Goal: Check status: Check status

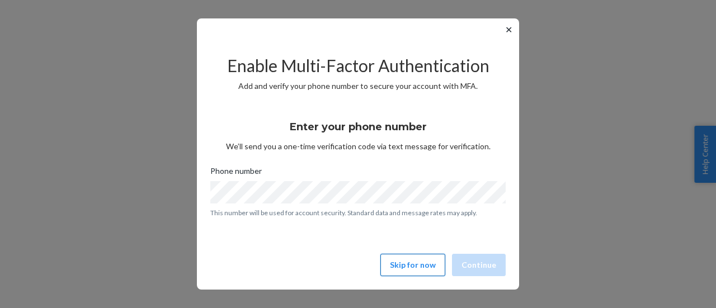
click at [419, 272] on button "Skip for now" at bounding box center [412, 265] width 65 height 22
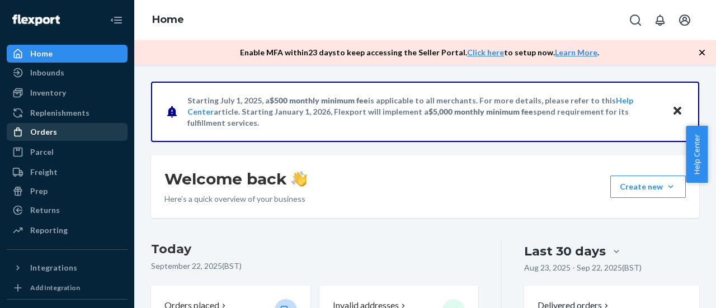
click at [75, 136] on div "Orders" at bounding box center [67, 132] width 119 height 16
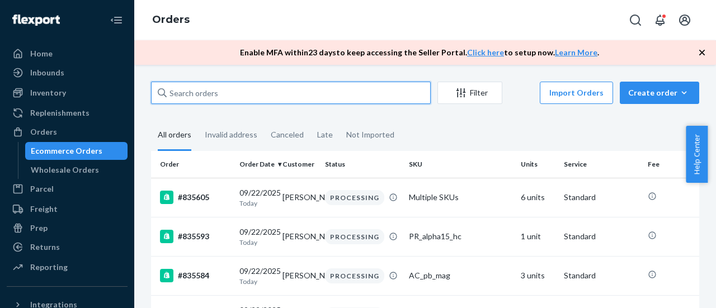
click at [223, 94] on input "text" at bounding box center [291, 93] width 280 height 22
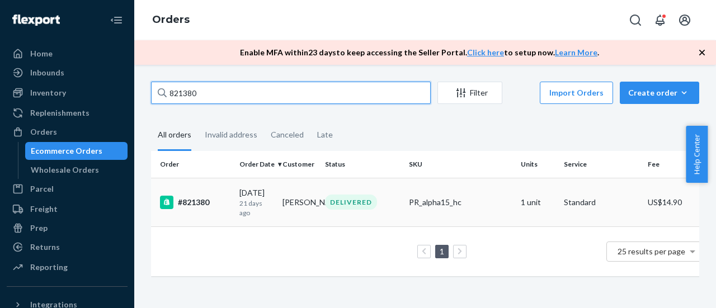
type input "821380"
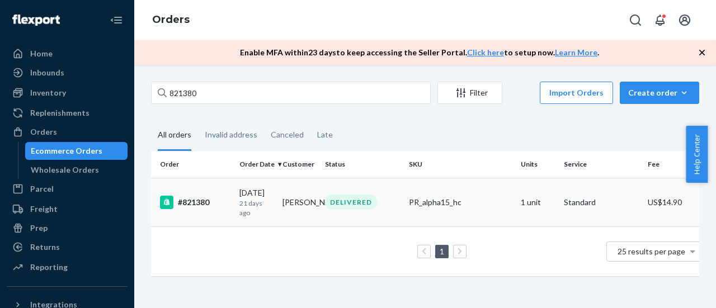
click at [224, 213] on td "#821380" at bounding box center [193, 202] width 84 height 49
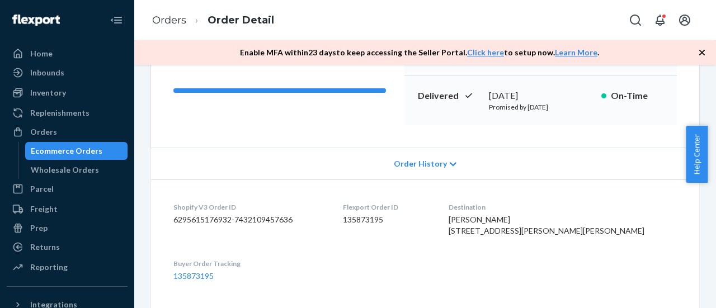
scroll to position [219, 0]
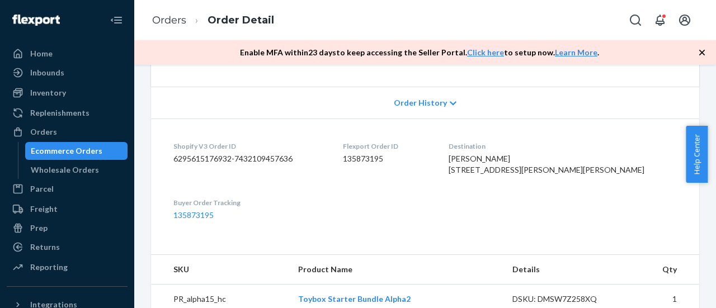
drag, startPoint x: 712, startPoint y: 171, endPoint x: 711, endPoint y: 221, distance: 50.3
click at [711, 221] on body "Home Inbounds Shipping Plans Problems Inventory Products Replenishments Orders …" at bounding box center [358, 154] width 716 height 308
click at [637, 223] on dl "Shopify V3 Order ID 6295615176932-7432109457636 Flexport Order ID 135873195 Des…" at bounding box center [425, 181] width 548 height 125
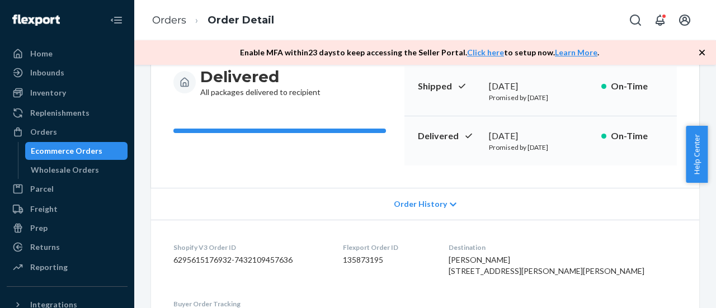
scroll to position [0, 0]
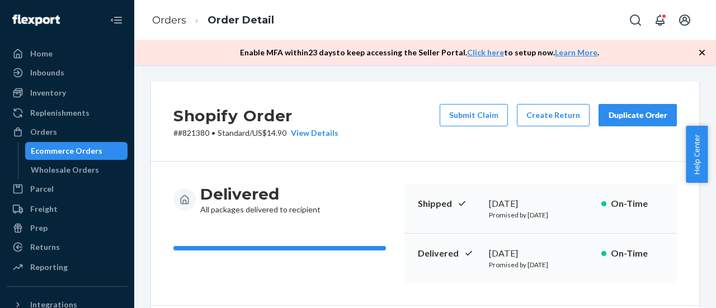
click at [700, 55] on icon "button" at bounding box center [701, 52] width 11 height 11
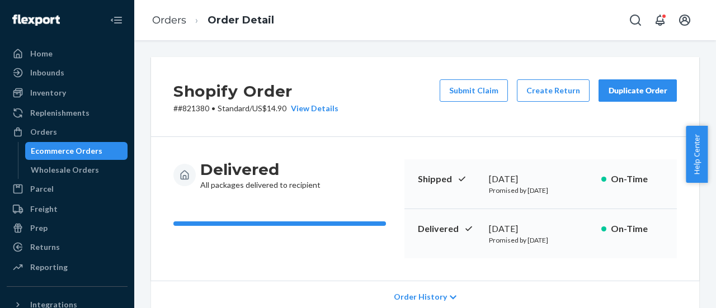
click at [715, 171] on div "Help Center" at bounding box center [700, 154] width 30 height 57
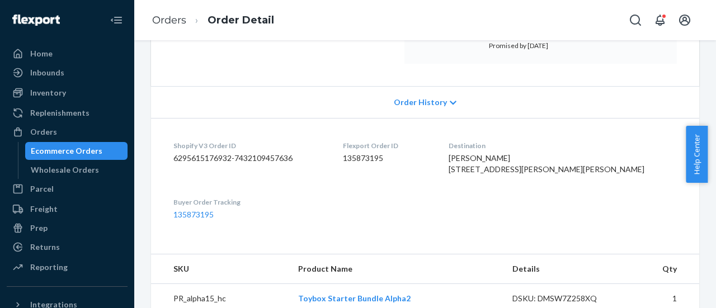
scroll to position [231, 0]
